Goal: Task Accomplishment & Management: Manage account settings

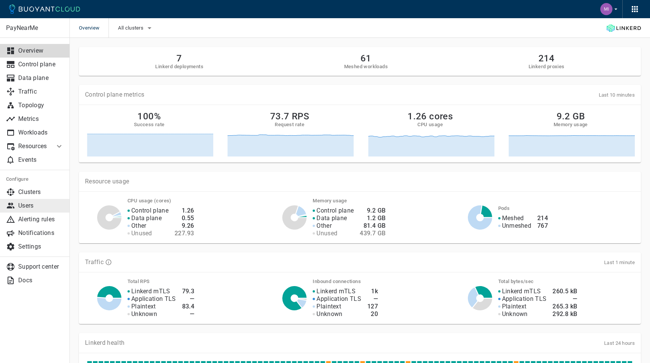
click at [49, 204] on p "Users" at bounding box center [40, 206] width 45 height 8
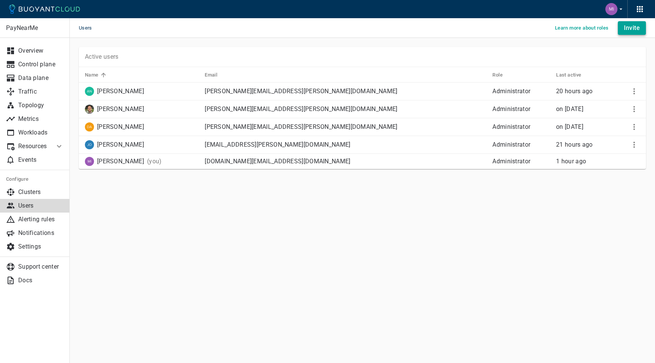
click at [631, 25] on h4 "Invite" at bounding box center [632, 28] width 16 height 8
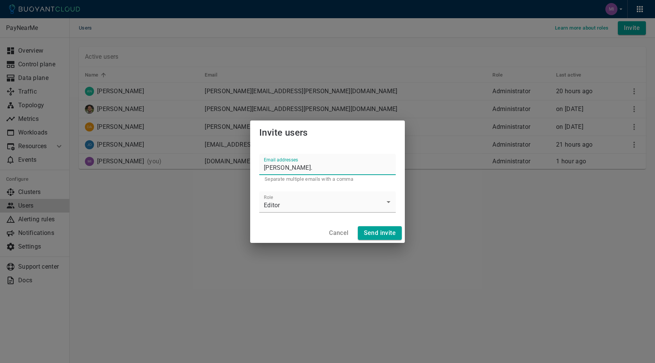
paste input "[PERSON_NAME][EMAIL_ADDRESS][DOMAIN_NAME]"
type input "[PERSON_NAME][EMAIL_ADDRESS][PERSON_NAME][DOMAIN_NAME]"
click at [313, 210] on body "Users Learn more about roles Invite PayNearMe Overview Control plane Data plane…" at bounding box center [327, 181] width 655 height 363
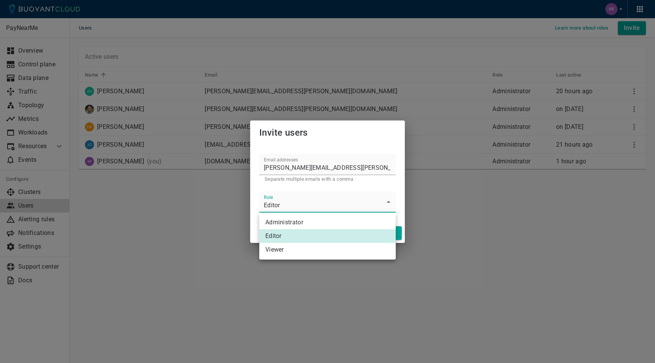
click at [306, 220] on li "Administrator" at bounding box center [327, 223] width 136 height 14
type input "Administrator"
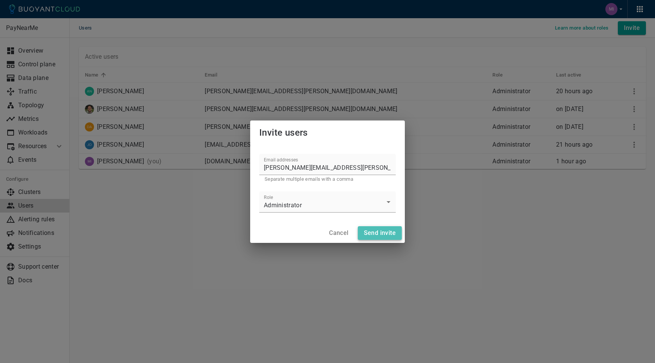
click at [378, 228] on button "Send invite" at bounding box center [380, 233] width 44 height 14
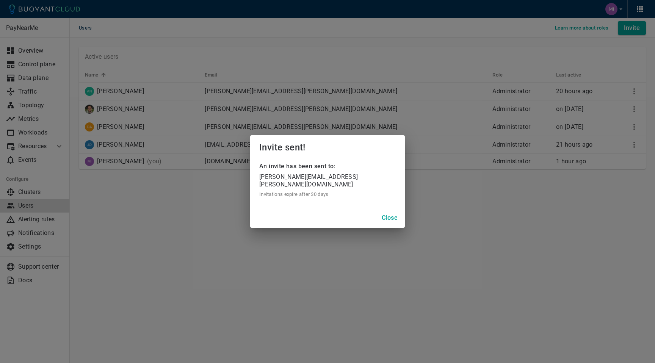
click at [388, 217] on h4 "Close" at bounding box center [390, 218] width 16 height 8
